Goal: Use online tool/utility: Use online tool/utility

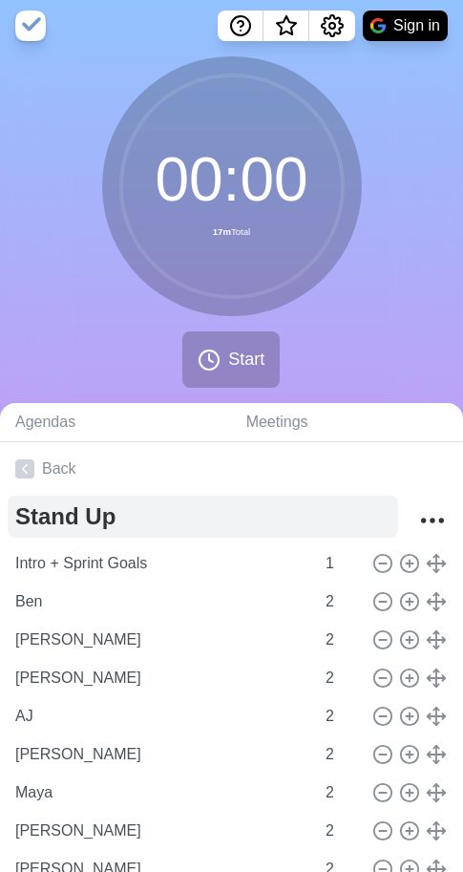
scroll to position [158, 0]
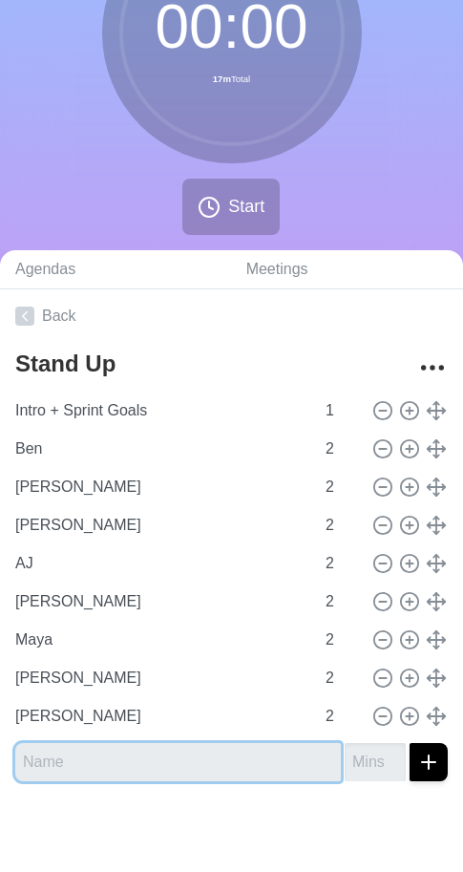
click at [130, 760] on input "text" at bounding box center [178, 762] width 326 height 38
click at [410, 743] on button "submit" at bounding box center [429, 762] width 38 height 38
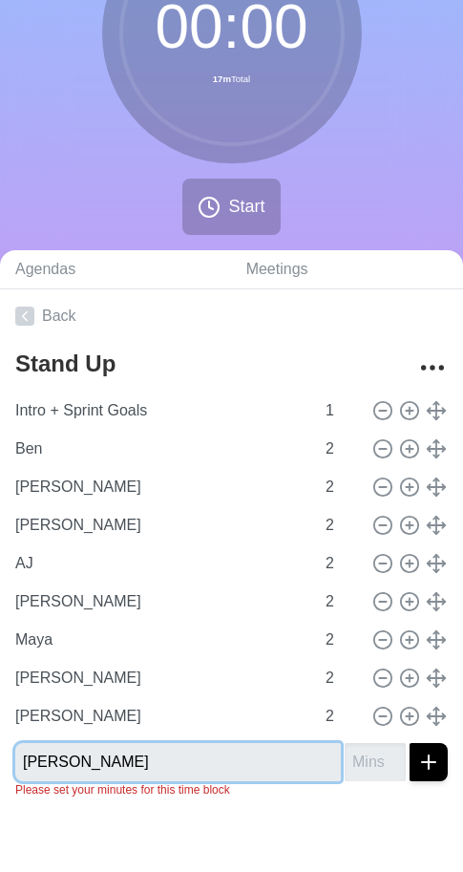
click at [79, 762] on input "[PERSON_NAME]" at bounding box center [178, 762] width 326 height 38
click at [46, 761] on input "[PERSON_NAME]" at bounding box center [178, 762] width 326 height 38
type input "[PERSON_NAME]"
click at [410, 743] on button "submit" at bounding box center [429, 762] width 38 height 38
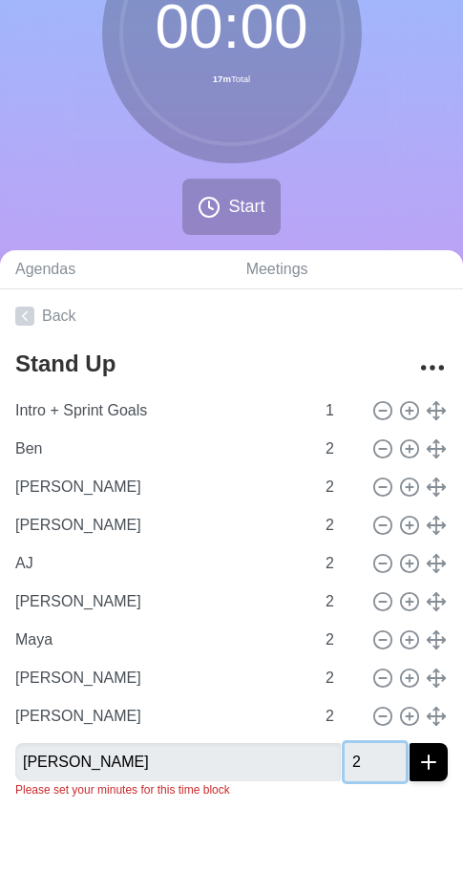
type input "2"
click at [417, 768] on icon "submit" at bounding box center [428, 762] width 23 height 23
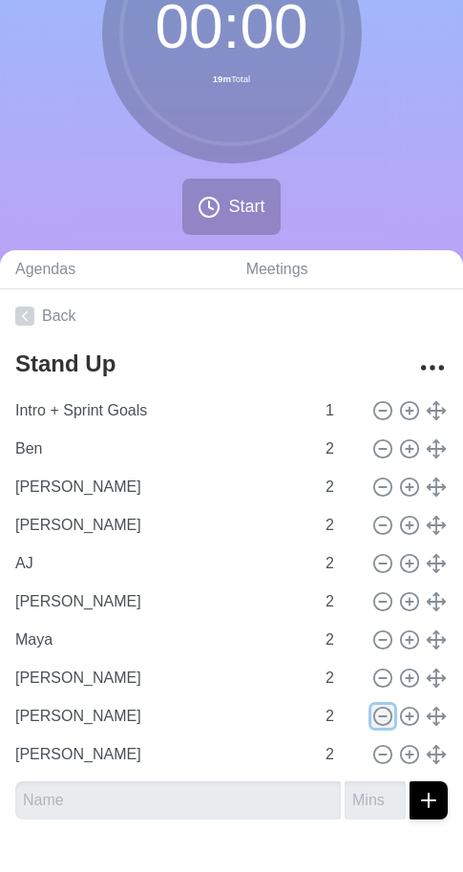
click at [372, 718] on icon at bounding box center [382, 716] width 21 height 21
type input "[PERSON_NAME]"
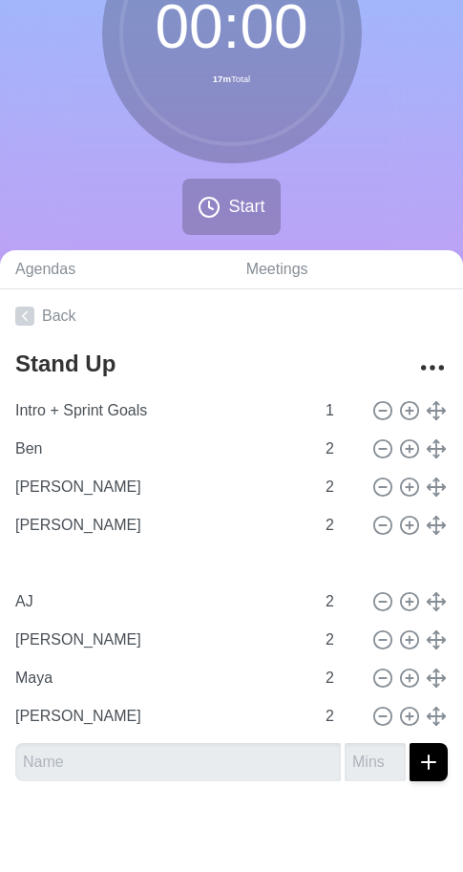
type input "[PERSON_NAME]"
type input "AJ"
type input "[PERSON_NAME]"
type input "Maya"
type input "[PERSON_NAME]"
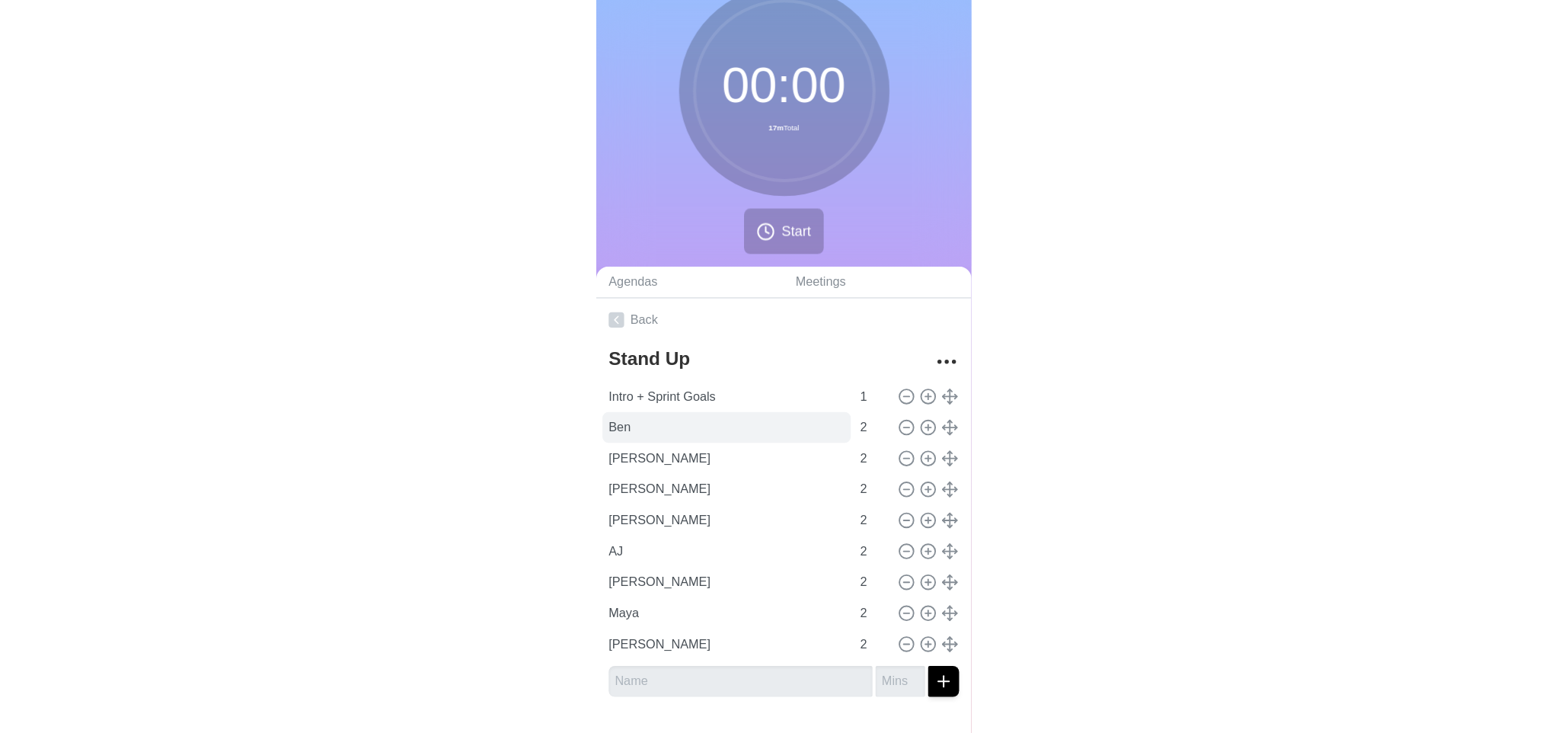
scroll to position [0, 0]
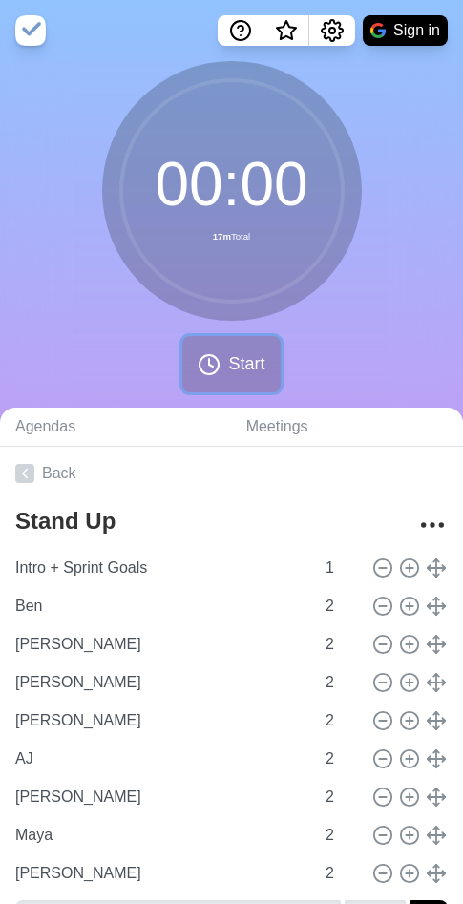
click at [252, 356] on span "Start" at bounding box center [246, 364] width 36 height 26
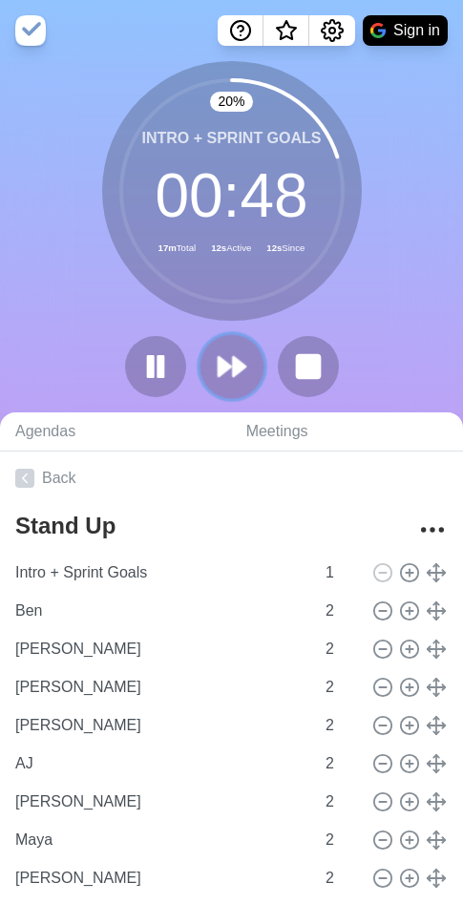
click at [238, 361] on polygon at bounding box center [239, 366] width 12 height 19
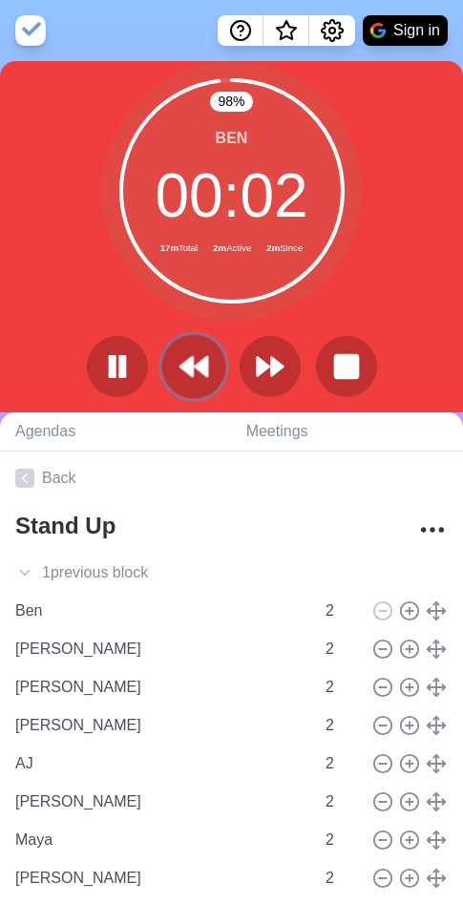
click at [187, 375] on icon at bounding box center [194, 366] width 32 height 32
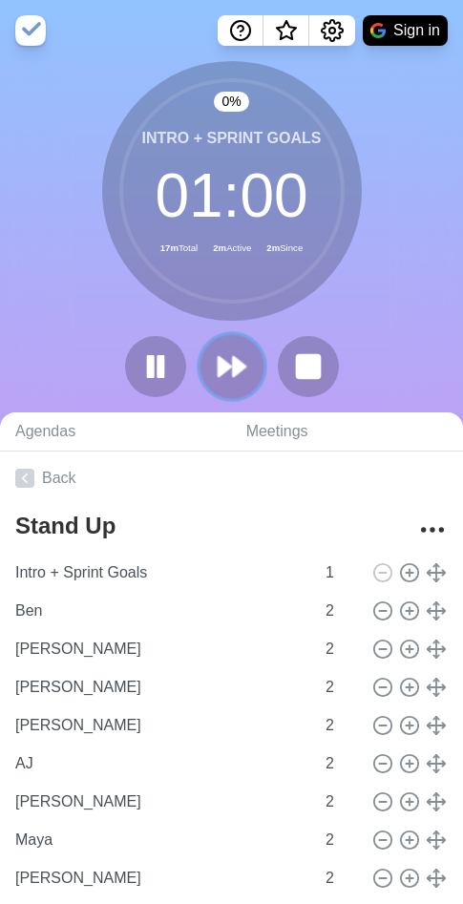
click at [229, 372] on icon at bounding box center [232, 366] width 32 height 32
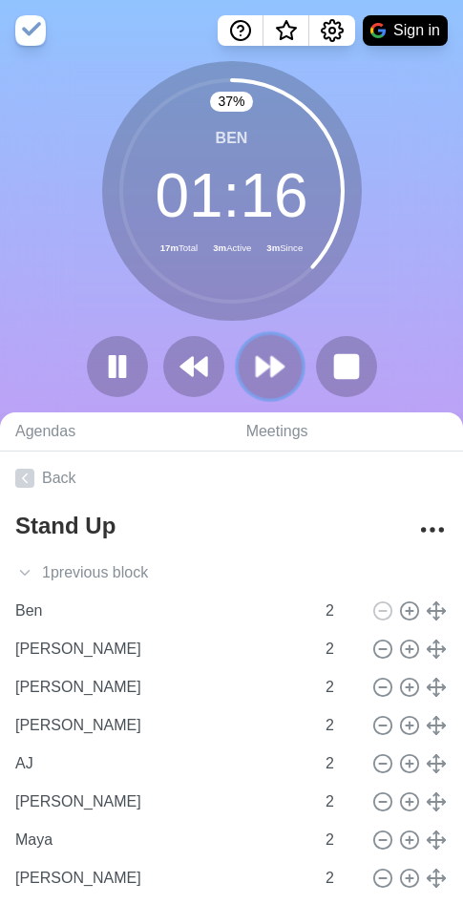
click at [258, 361] on polygon at bounding box center [263, 366] width 12 height 19
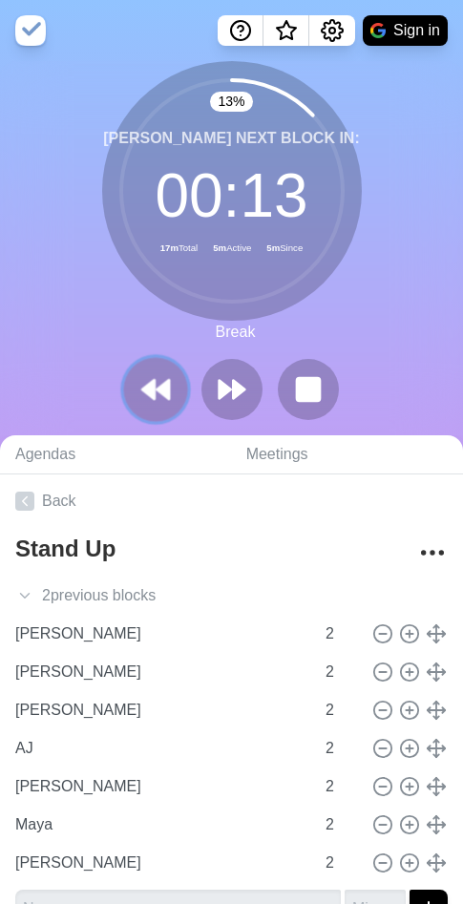
click at [151, 397] on polygon at bounding box center [148, 389] width 12 height 19
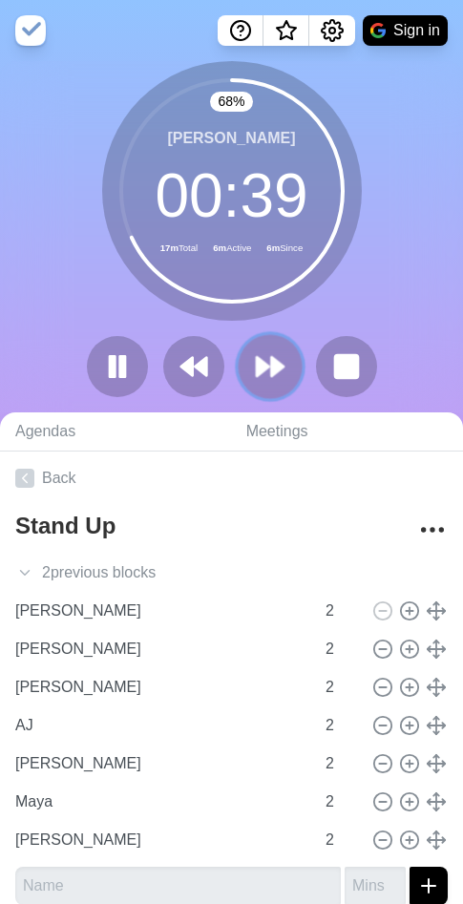
click at [260, 368] on polygon at bounding box center [263, 366] width 12 height 19
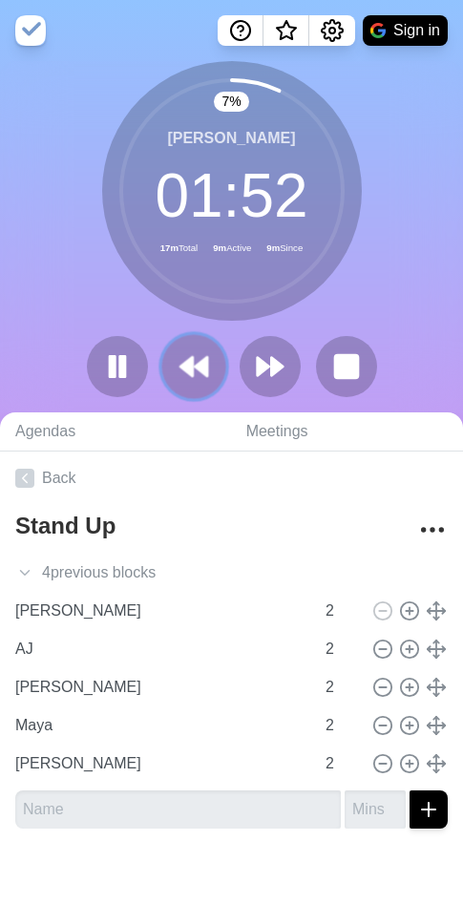
click at [210, 374] on button at bounding box center [193, 366] width 64 height 64
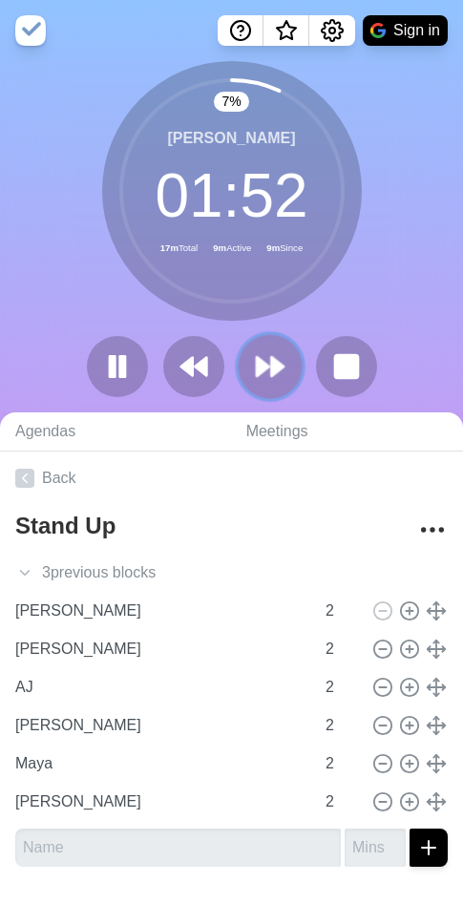
click at [285, 384] on button at bounding box center [270, 366] width 64 height 64
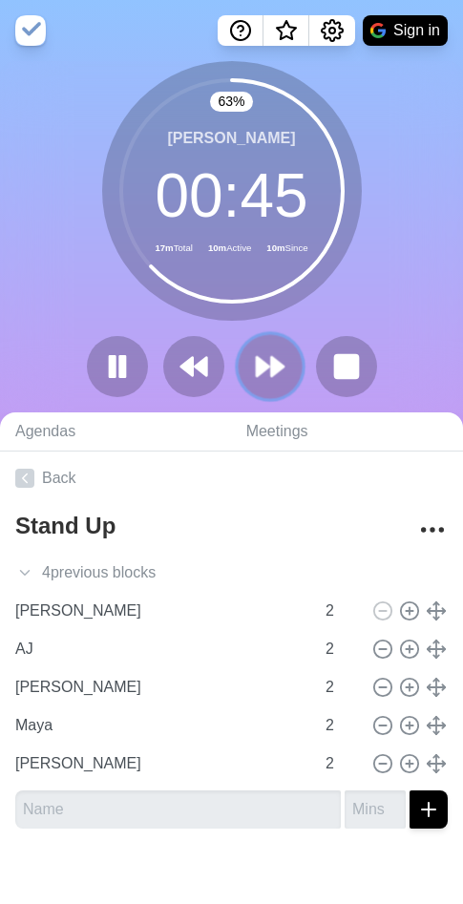
click at [276, 371] on polygon at bounding box center [277, 366] width 12 height 19
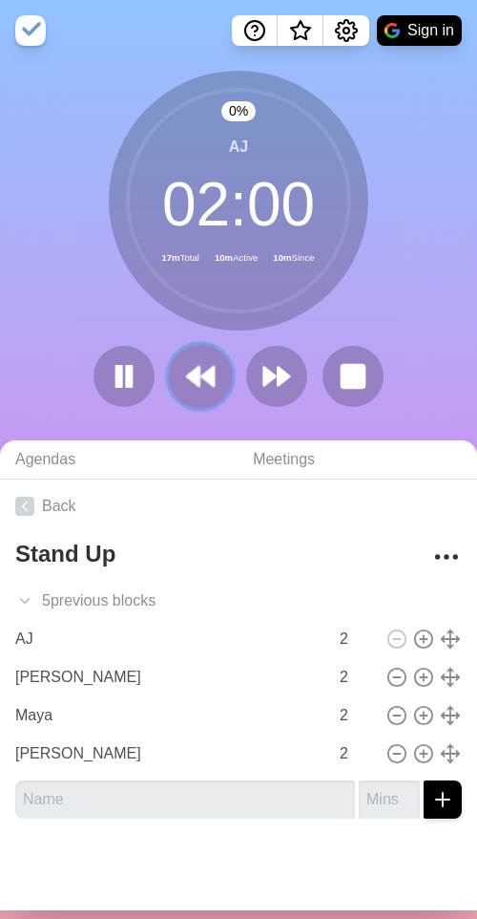
click at [184, 385] on icon at bounding box center [200, 376] width 32 height 32
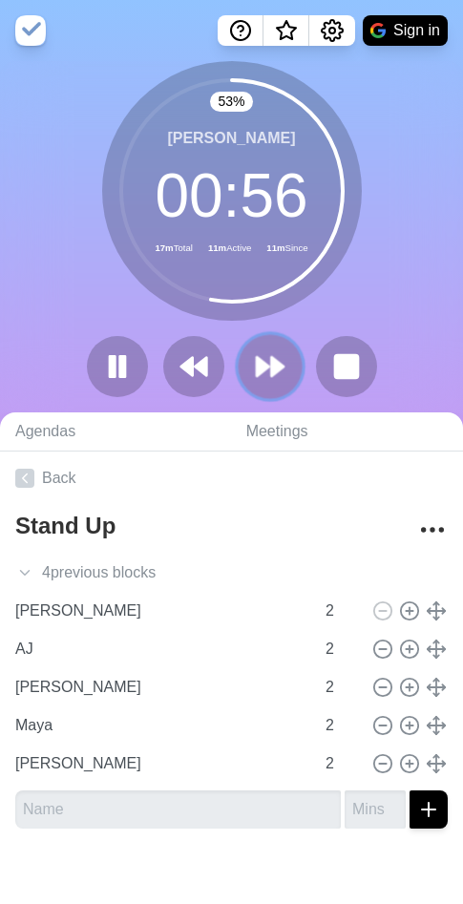
click at [284, 375] on icon at bounding box center [270, 366] width 32 height 32
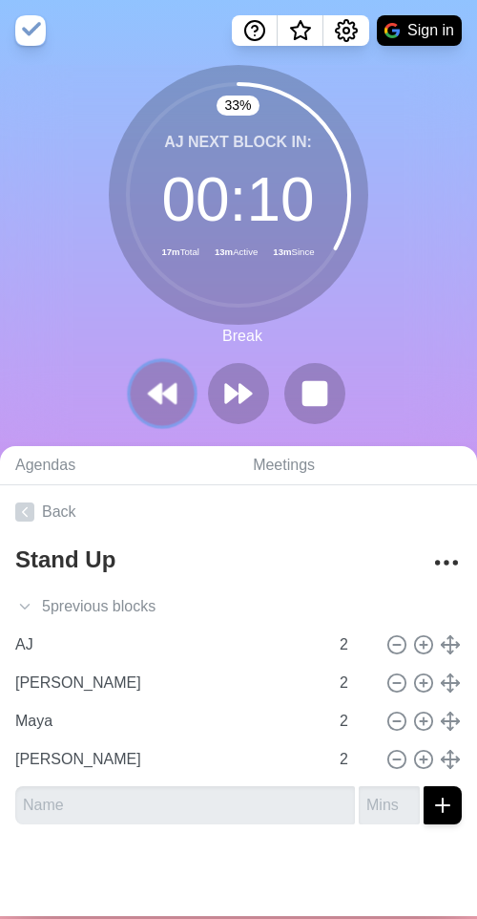
click at [164, 380] on icon at bounding box center [162, 393] width 32 height 32
click at [159, 397] on icon at bounding box center [162, 393] width 32 height 32
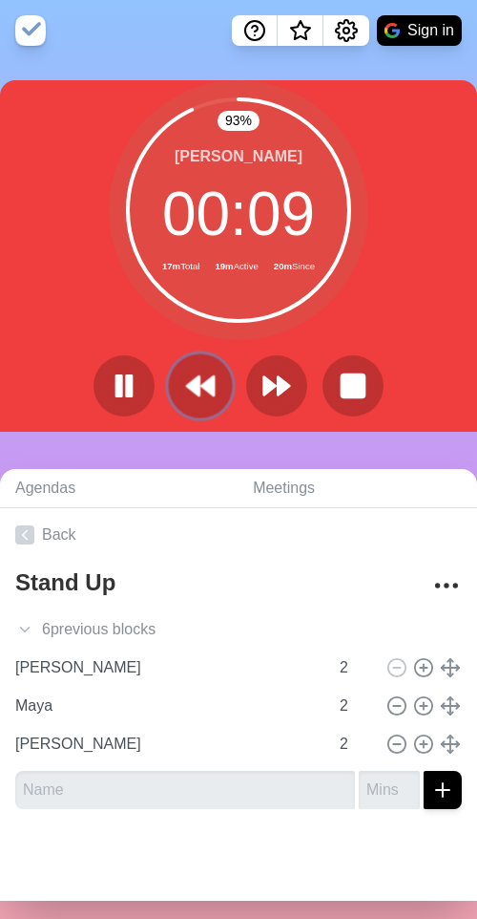
click at [184, 382] on icon at bounding box center [200, 386] width 32 height 32
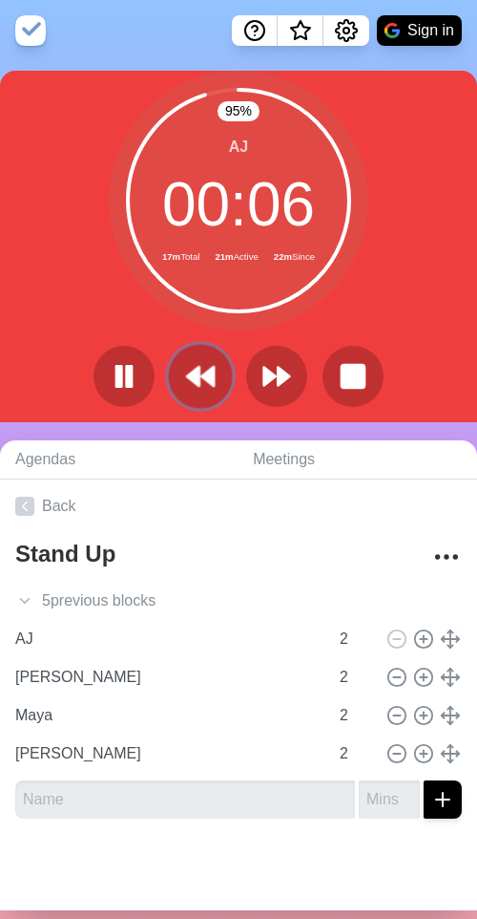
click at [186, 361] on icon at bounding box center [200, 376] width 32 height 32
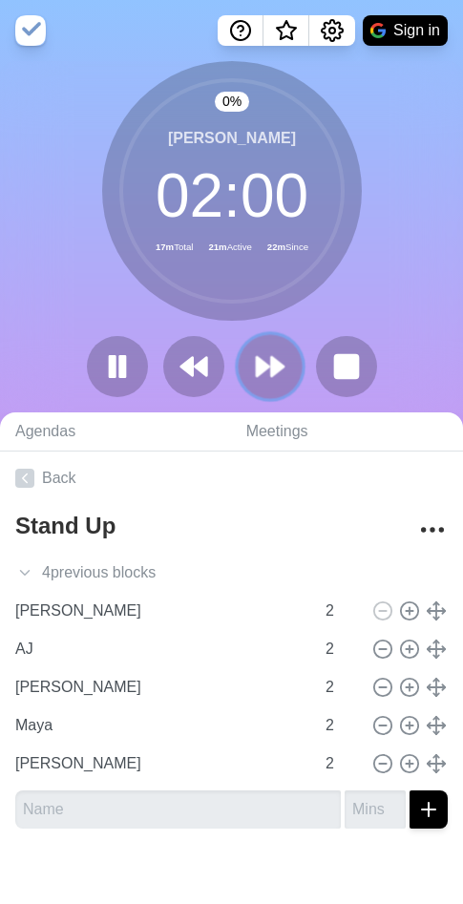
click at [278, 365] on polygon at bounding box center [277, 366] width 12 height 19
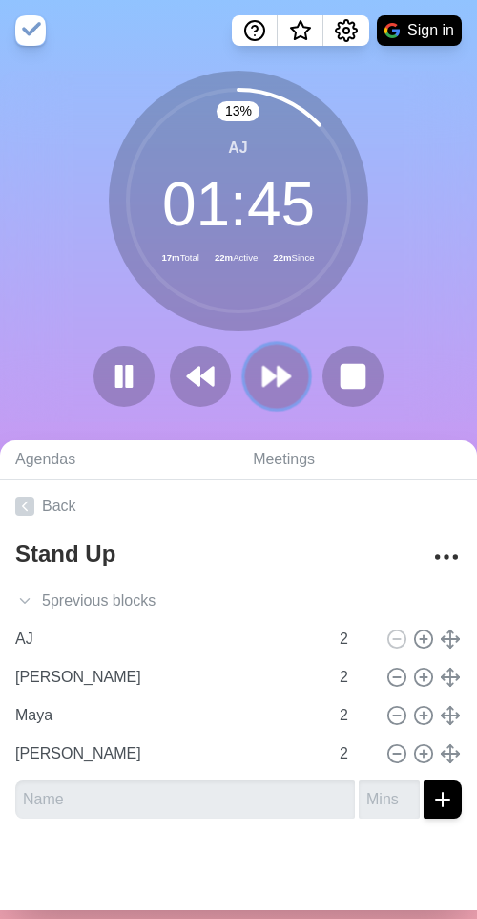
click at [278, 378] on polygon at bounding box center [284, 376] width 12 height 19
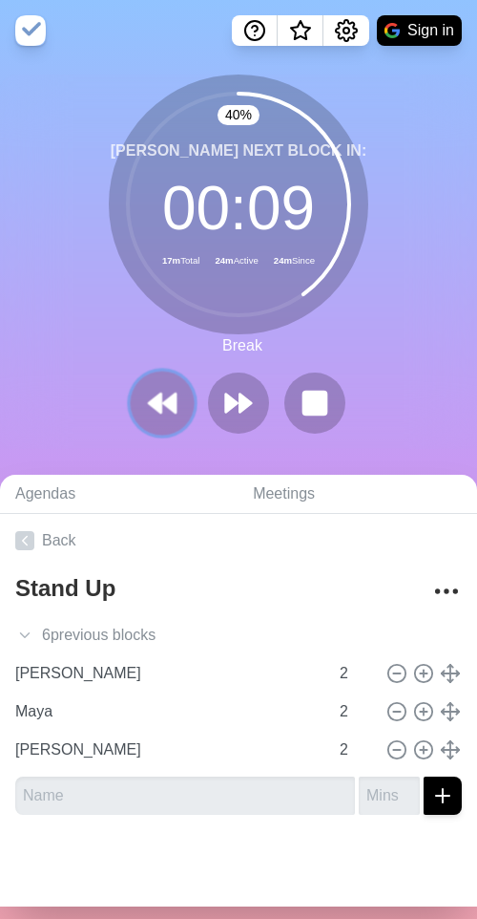
click at [153, 404] on polygon at bounding box center [155, 402] width 12 height 19
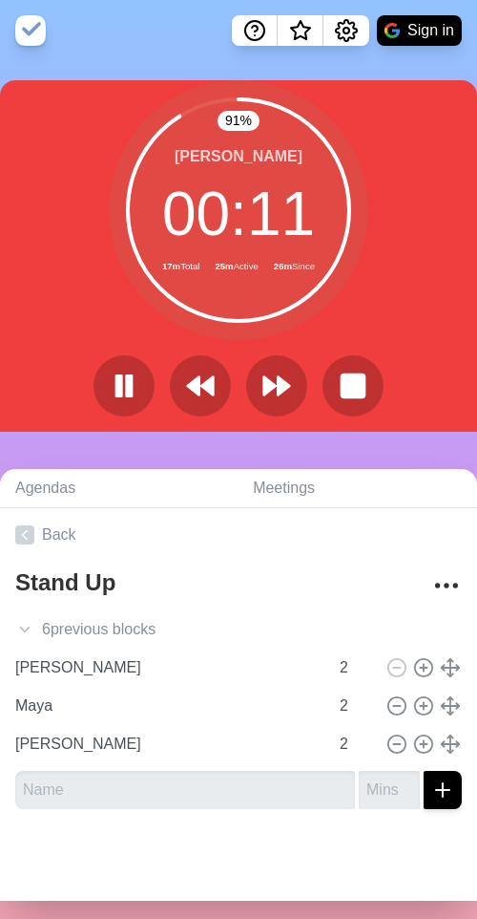
drag, startPoint x: 100, startPoint y: 277, endPoint x: 112, endPoint y: 295, distance: 21.5
click at [96, 277] on div "91 % Luther 00 : 11 17m Total 25m Active 26m Since" at bounding box center [238, 255] width 477 height 351
click at [261, 398] on icon at bounding box center [277, 386] width 32 height 32
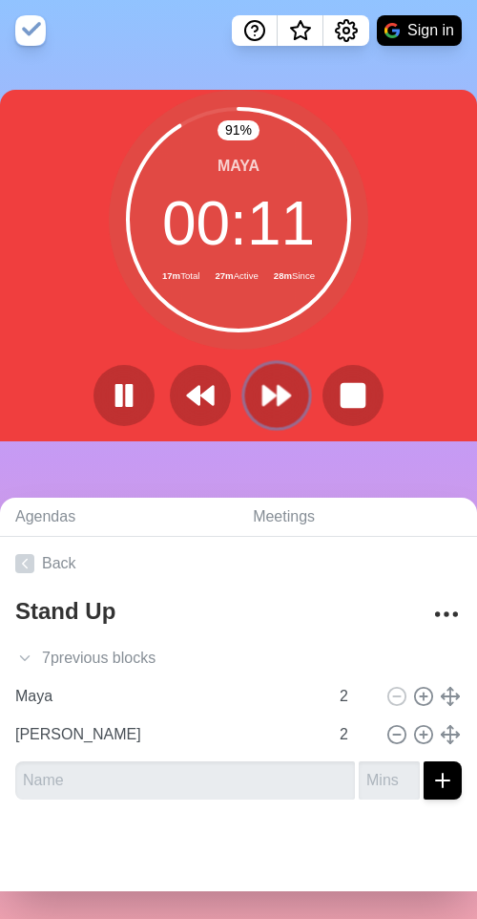
click at [261, 407] on icon at bounding box center [277, 395] width 32 height 32
